Goal: Check status: Check status

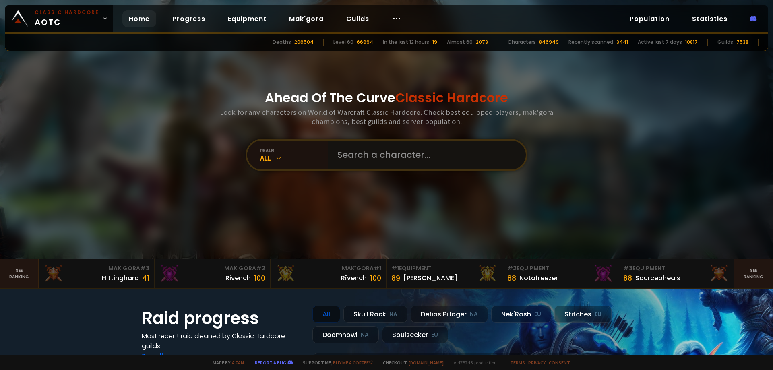
click at [397, 155] on input "text" at bounding box center [425, 155] width 184 height 29
paste input "Aldregx"
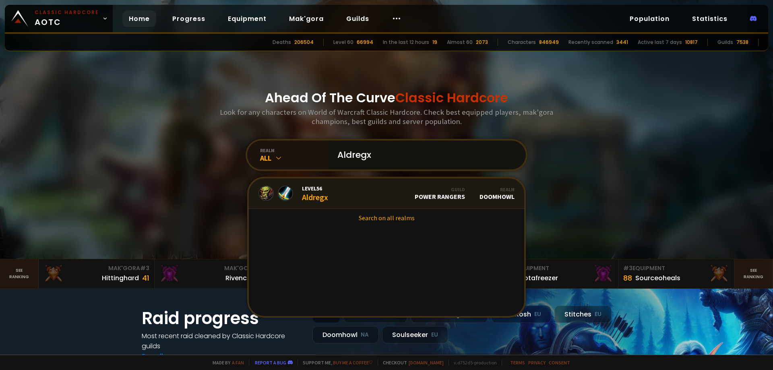
type input "Aldregx"
click at [376, 194] on link "Level 56 Aldregx Guild Power Rangers Realm Doomhowl" at bounding box center [386, 193] width 275 height 31
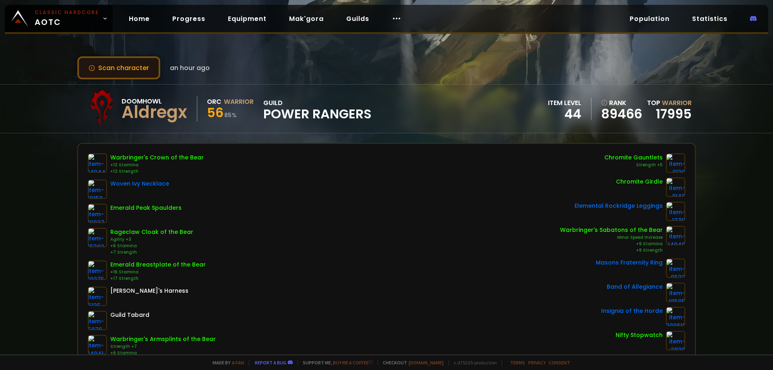
click at [100, 63] on button "Scan character" at bounding box center [118, 67] width 83 height 23
